Goal: Task Accomplishment & Management: Use online tool/utility

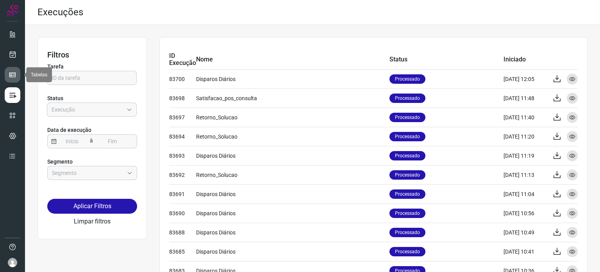
click at [10, 71] on icon at bounding box center [13, 75] width 8 height 8
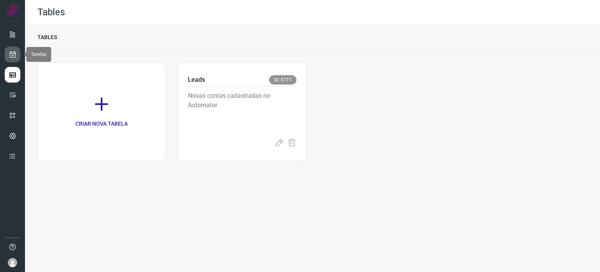
click at [6, 54] on link at bounding box center [13, 55] width 16 height 16
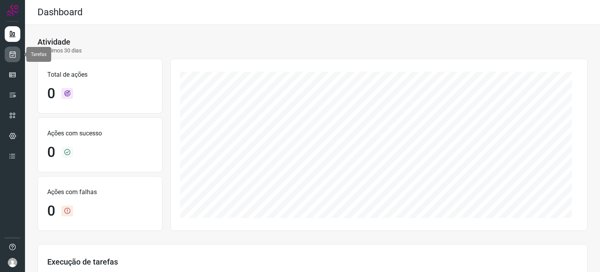
click at [11, 57] on icon at bounding box center [13, 54] width 8 height 8
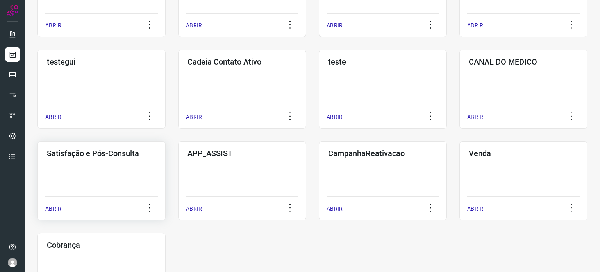
click at [87, 179] on div "Satisfação e Pós-Consulta ABRIR" at bounding box center [102, 180] width 128 height 79
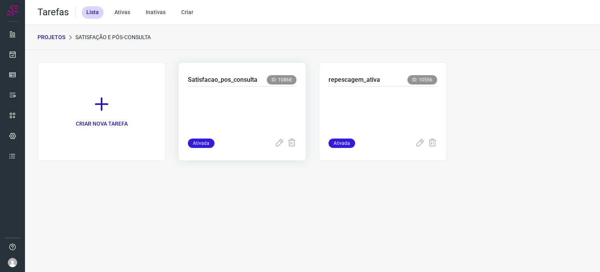
click at [269, 104] on p at bounding box center [242, 110] width 109 height 39
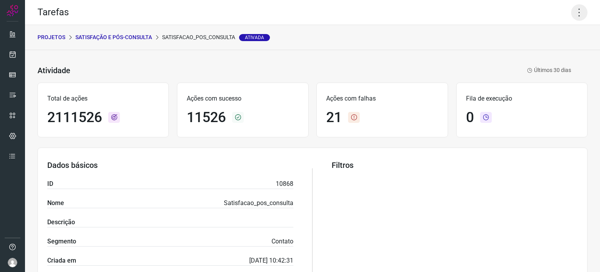
click at [574, 10] on icon at bounding box center [579, 12] width 16 height 16
click at [553, 49] on li "Executar" at bounding box center [545, 51] width 71 height 13
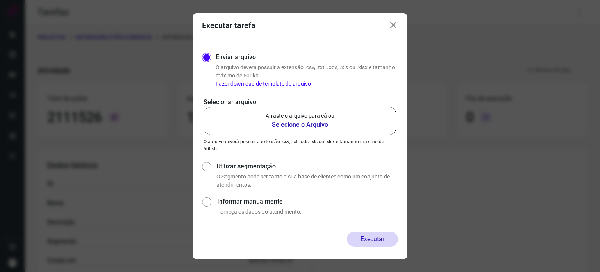
click at [310, 115] on p "Arraste o arquivo para cá ou" at bounding box center [300, 116] width 69 height 8
click at [0, 0] on input "Arraste o arquivo para cá ou Selecione o Arquivo" at bounding box center [0, 0] width 0 height 0
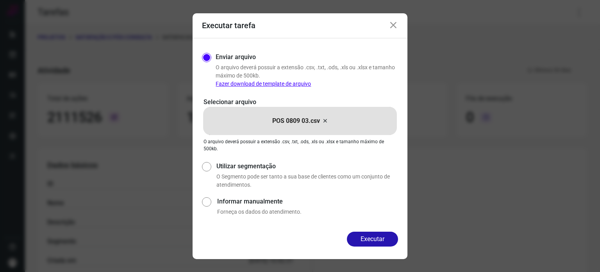
click at [368, 237] on button "Executar" at bounding box center [372, 238] width 51 height 15
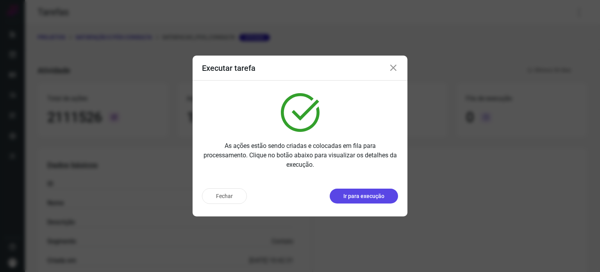
click at [359, 195] on p "Ir para execução" at bounding box center [364, 196] width 41 height 8
